Goal: Register for event/course

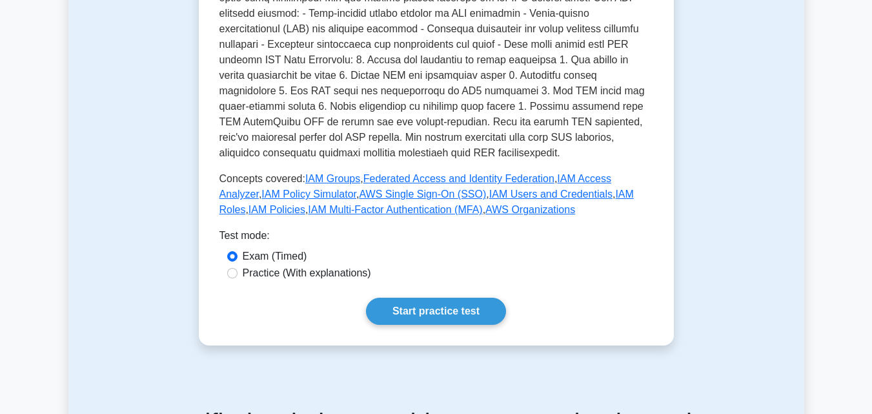
scroll to position [517, 0]
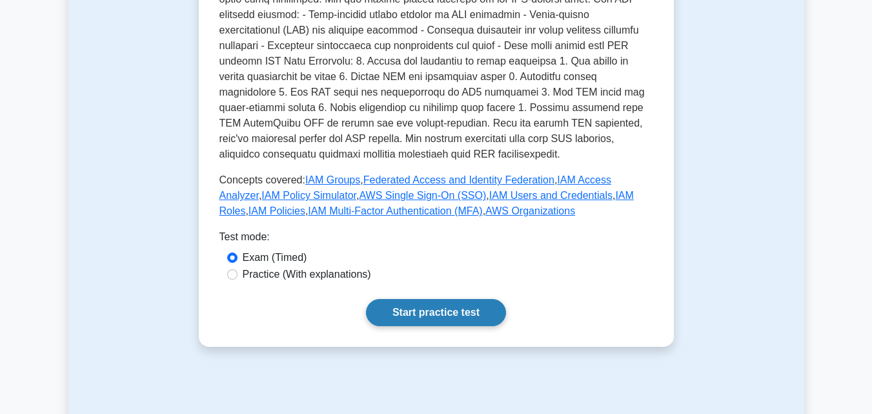
click at [446, 299] on link "Start practice test" at bounding box center [436, 312] width 140 height 27
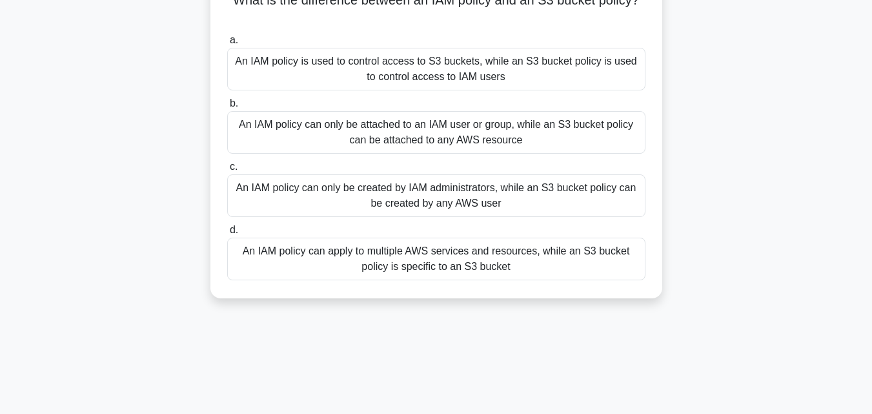
scroll to position [129, 0]
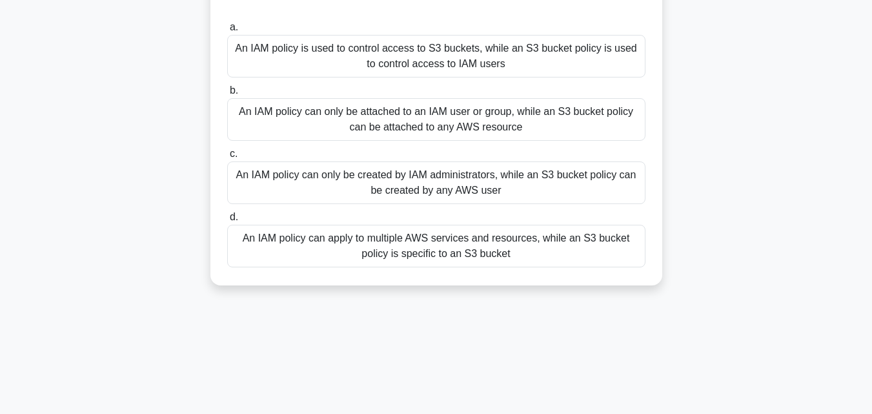
click at [418, 245] on div "An IAM policy can apply to multiple AWS services and resources, while an S3 buc…" at bounding box center [436, 246] width 418 height 43
click at [227, 222] on input "d. An IAM policy can apply to multiple AWS services and resources, while an S3 …" at bounding box center [227, 217] width 0 height 8
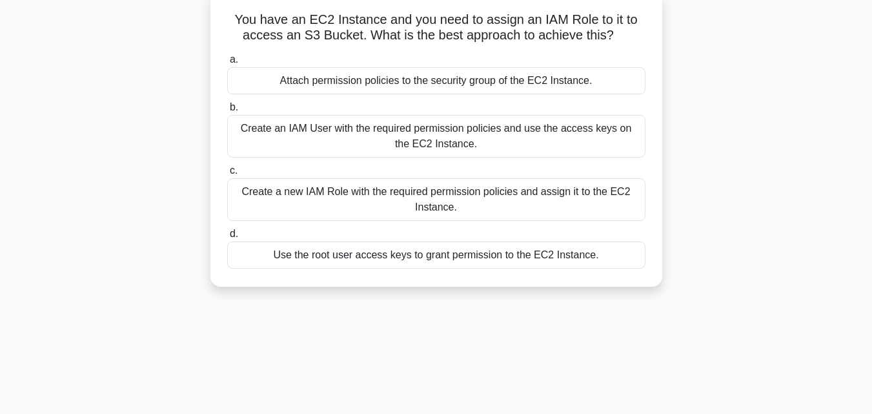
scroll to position [0, 0]
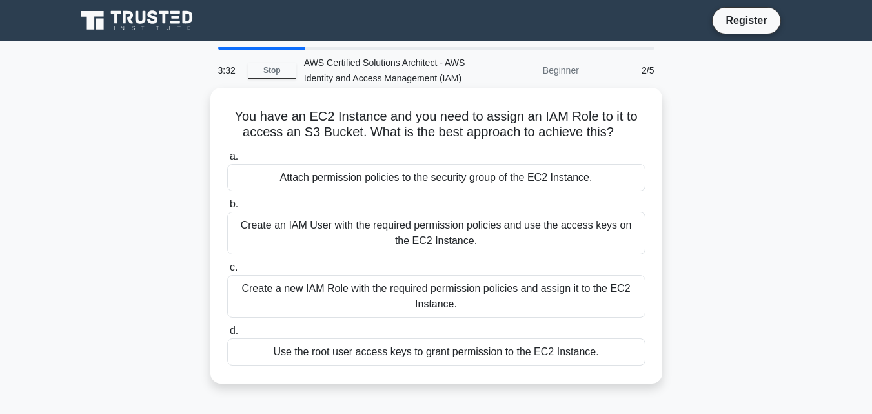
click at [324, 305] on div "Create a new IAM Role with the required permission policies and assign it to th…" at bounding box center [436, 296] width 418 height 43
click at [227, 272] on input "c. Create a new IAM Role with the required permission policies and assign it to…" at bounding box center [227, 267] width 0 height 8
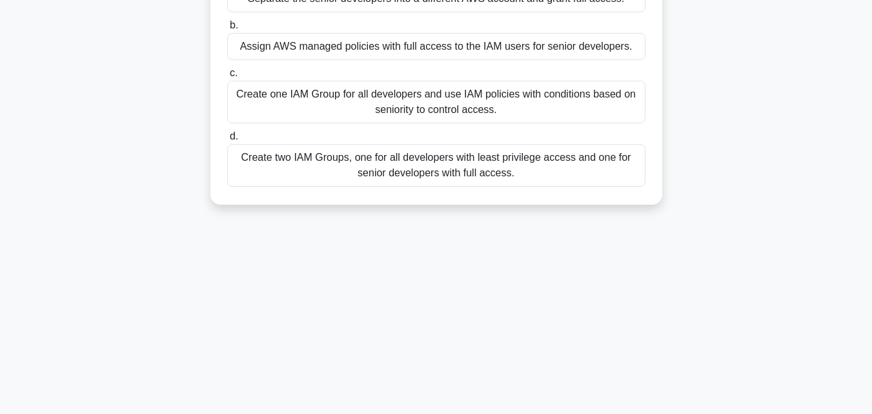
scroll to position [65, 0]
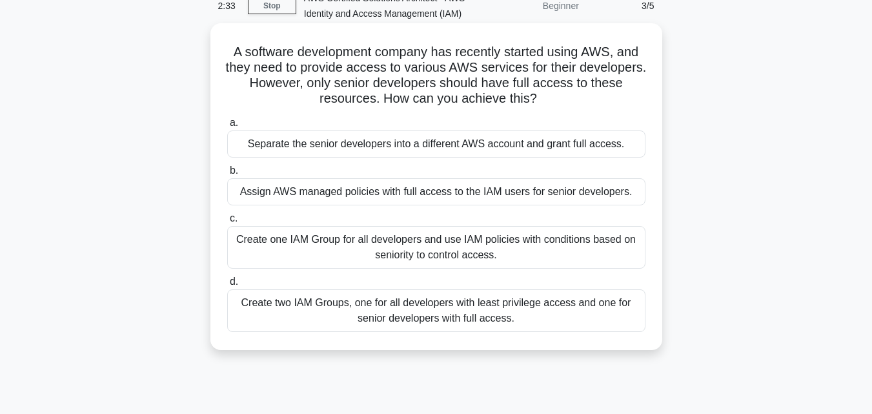
click at [392, 311] on div "Create two IAM Groups, one for all developers with least privilege access and o…" at bounding box center [436, 310] width 418 height 43
click at [227, 286] on input "d. Create two IAM Groups, one for all developers with least privilege access an…" at bounding box center [227, 282] width 0 height 8
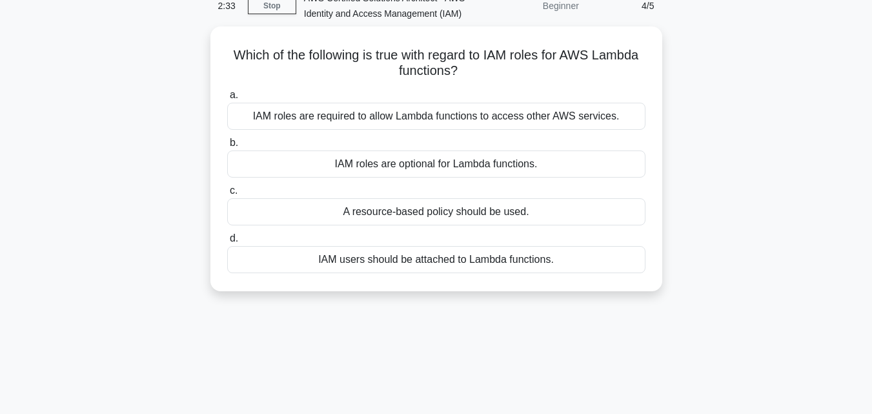
scroll to position [0, 0]
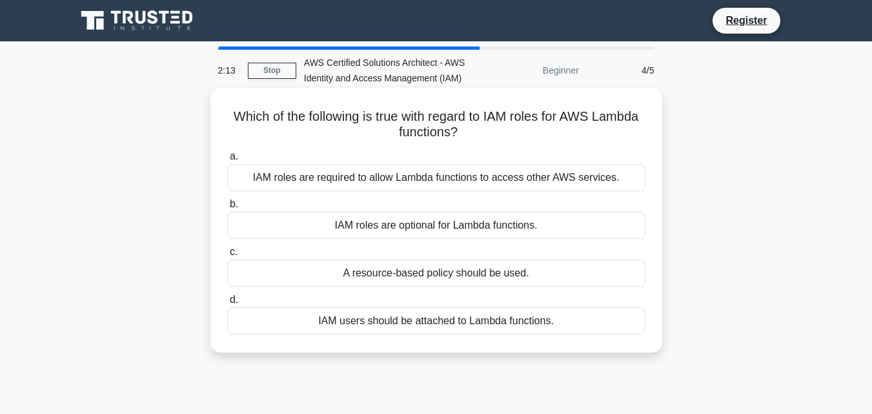
click at [548, 181] on div "IAM roles are required to allow Lambda functions to access other AWS services." at bounding box center [436, 177] width 418 height 27
click at [227, 161] on input "a. IAM roles are required to allow Lambda functions to access other AWS service…" at bounding box center [227, 156] width 0 height 8
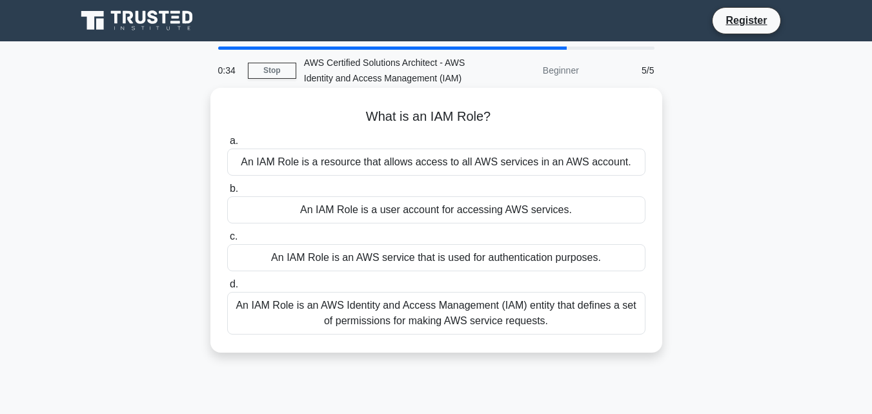
click at [532, 307] on div "An IAM Role is an AWS Identity and Access Management (IAM) entity that defines …" at bounding box center [436, 313] width 418 height 43
click at [227, 289] on input "d. An IAM Role is an AWS Identity and Access Management (IAM) entity that defin…" at bounding box center [227, 284] width 0 height 8
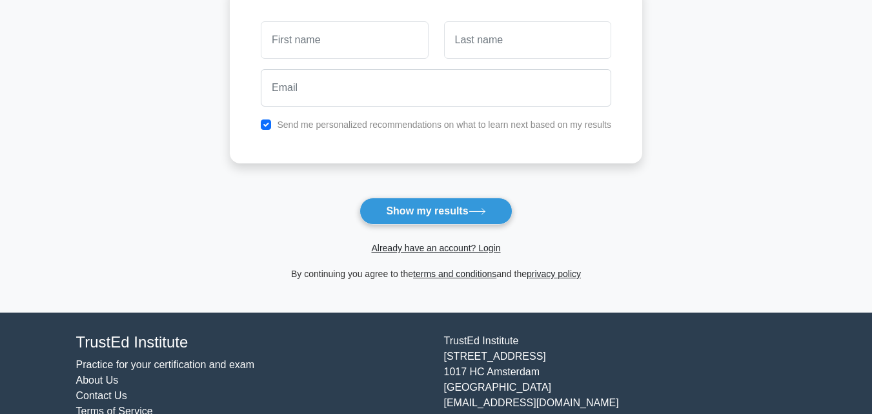
scroll to position [171, 0]
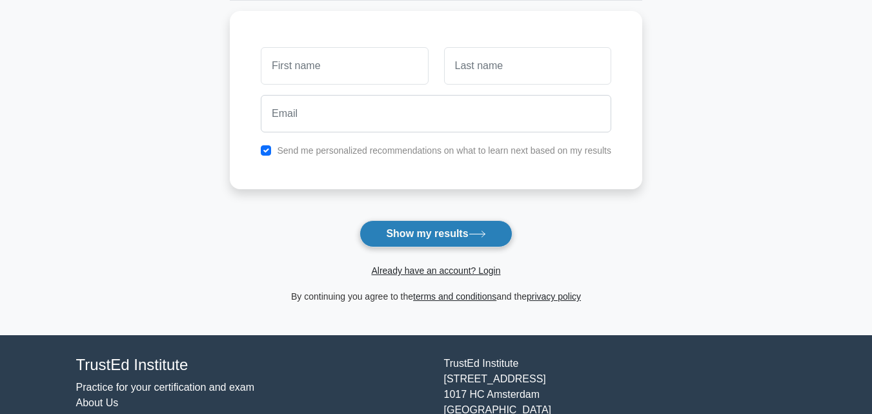
click at [486, 238] on icon at bounding box center [477, 234] width 17 height 7
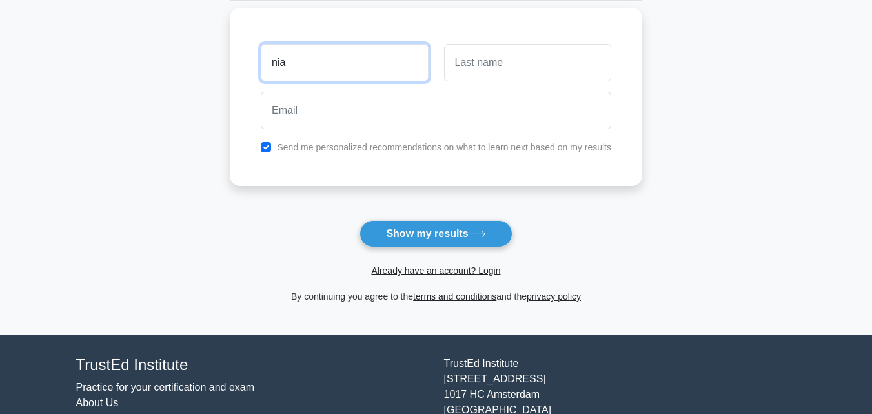
type input "nia"
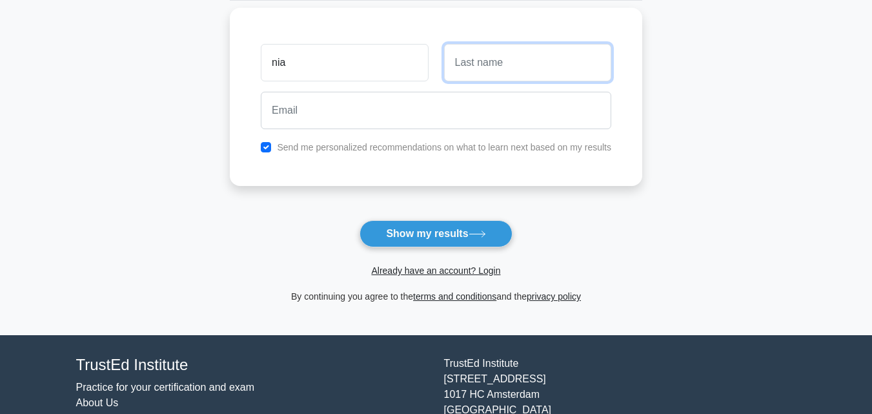
click at [498, 59] on input "text" at bounding box center [527, 62] width 167 height 37
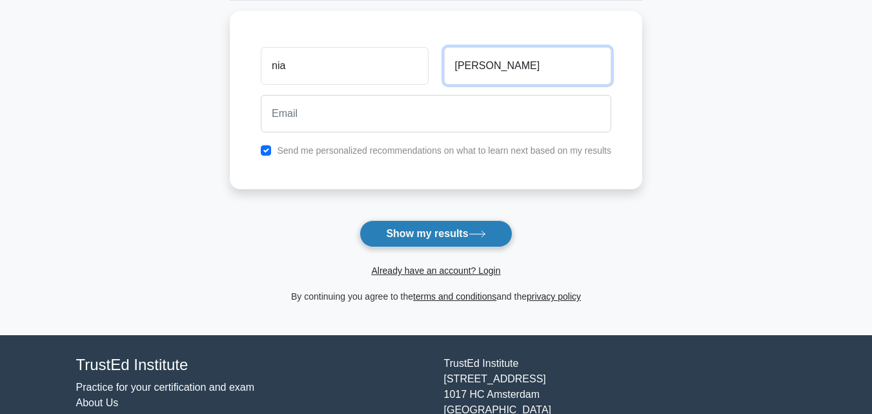
type input "redd"
click at [412, 229] on button "Show my results" at bounding box center [436, 233] width 152 height 27
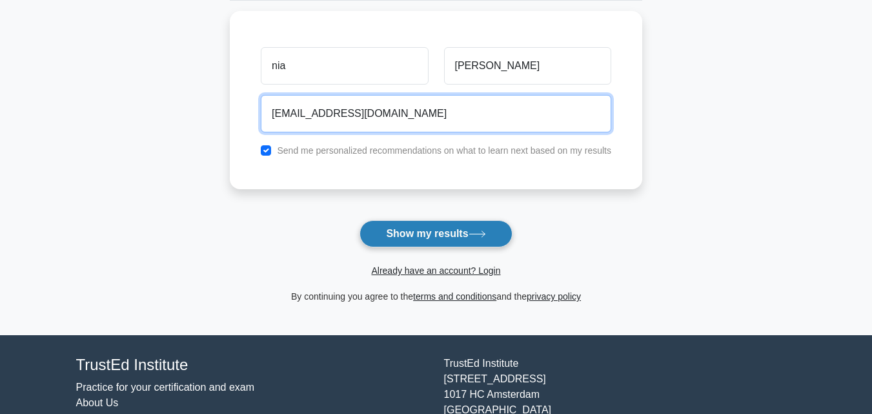
type input "gabuniranjan@gmail.com"
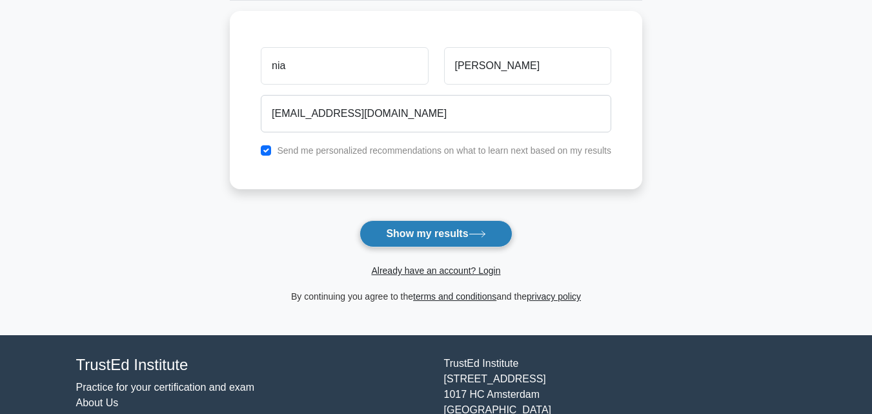
click at [412, 229] on button "Show my results" at bounding box center [436, 233] width 152 height 27
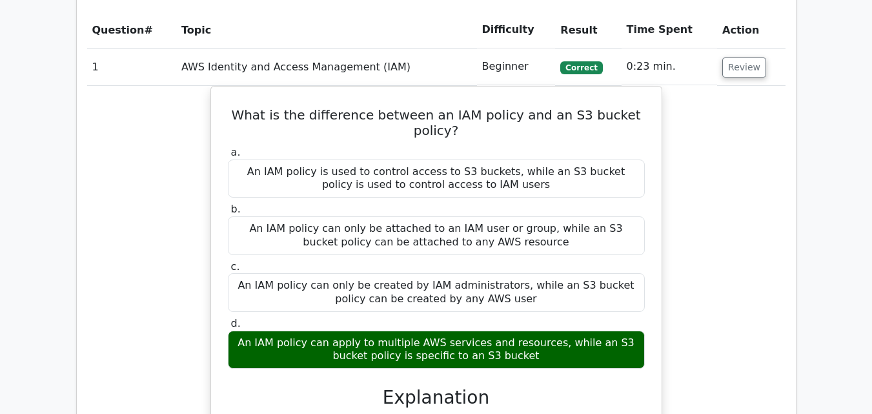
scroll to position [969, 0]
